Goal: Navigation & Orientation: Find specific page/section

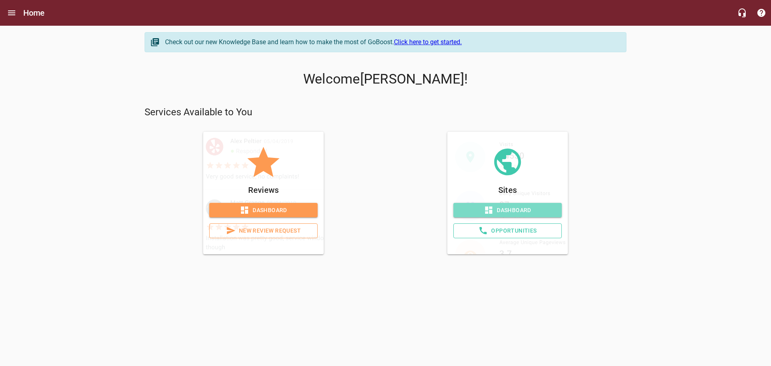
click at [513, 209] on span "Dashboard" at bounding box center [508, 210] width 96 height 10
